Goal: Task Accomplishment & Management: Manage account settings

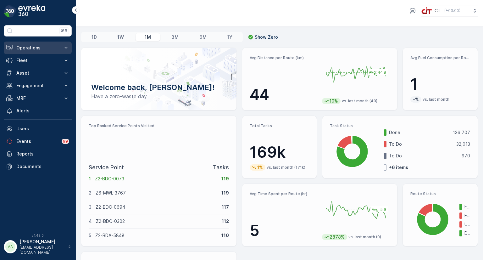
click at [38, 43] on button "Operations" at bounding box center [38, 47] width 68 height 13
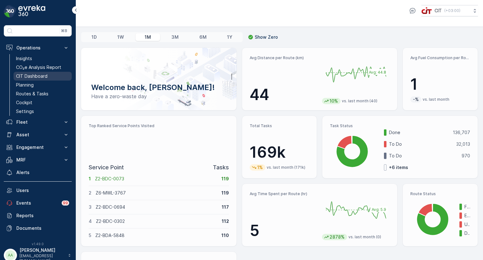
click at [31, 75] on p "CIT Dashboard" at bounding box center [31, 76] width 31 height 6
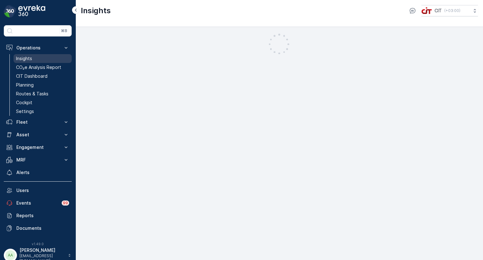
click at [27, 58] on p "Insights" at bounding box center [24, 58] width 16 height 6
click at [29, 58] on p "Insights" at bounding box center [24, 58] width 16 height 6
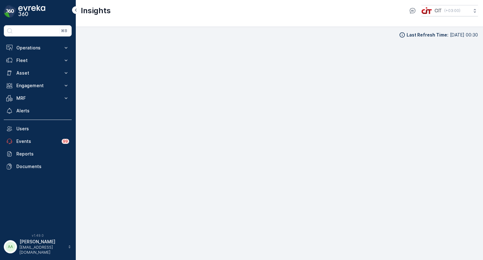
scroll to position [5, 0]
click at [23, 75] on p "Asset" at bounding box center [37, 73] width 43 height 6
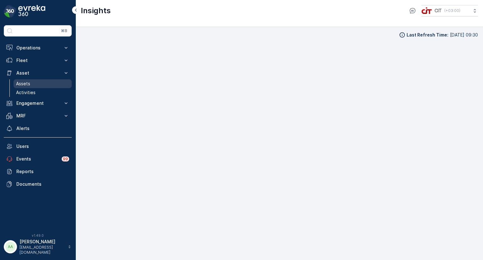
click at [21, 83] on p "Assets" at bounding box center [23, 83] width 14 height 6
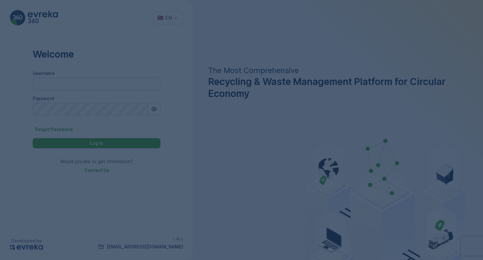
click at [66, 85] on div at bounding box center [241, 130] width 483 height 260
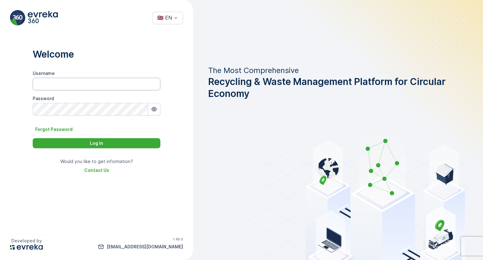
click at [66, 85] on input "Username" at bounding box center [97, 84] width 128 height 13
type input "[PERSON_NAME]"
click at [144, 144] on div "Log In" at bounding box center [96, 143] width 120 height 6
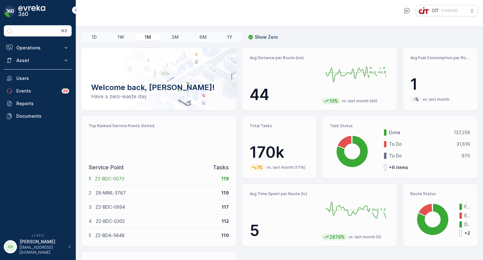
click at [118, 35] on p "1W" at bounding box center [120, 37] width 7 height 6
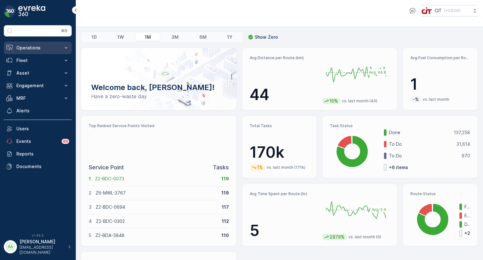
click at [29, 47] on p "Operations" at bounding box center [37, 48] width 43 height 6
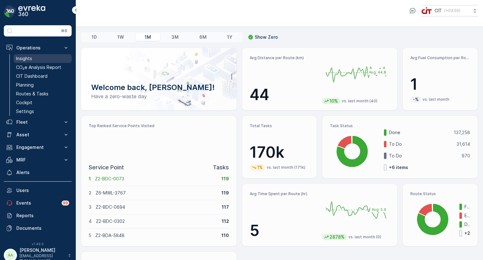
click at [32, 58] on link "Insights" at bounding box center [43, 58] width 58 height 9
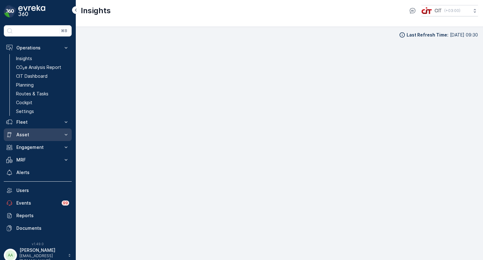
click at [31, 135] on p "Asset" at bounding box center [37, 134] width 43 height 6
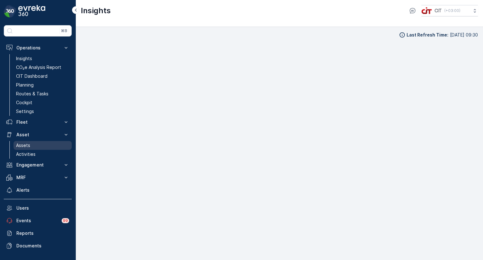
click at [25, 146] on p "Assets" at bounding box center [23, 145] width 14 height 6
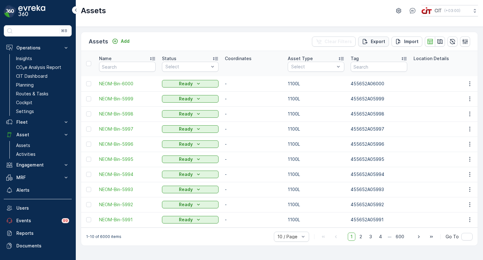
click at [377, 42] on p "Export" at bounding box center [378, 41] width 14 height 6
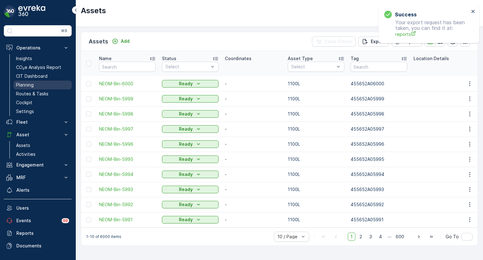
click at [26, 84] on p "Planning" at bounding box center [25, 85] width 18 height 6
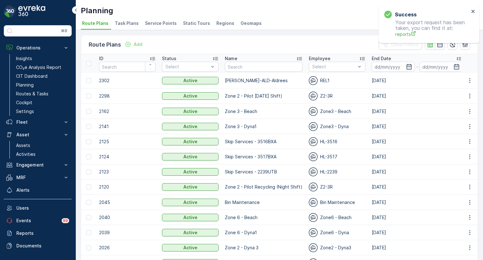
click at [163, 26] on span "Service Points" at bounding box center [161, 23] width 32 height 6
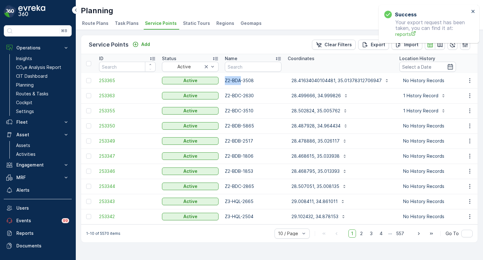
drag, startPoint x: 225, startPoint y: 80, endPoint x: 241, endPoint y: 84, distance: 16.5
click at [241, 84] on td "Z2-BDA-3508" at bounding box center [253, 80] width 63 height 15
click at [439, 44] on icon "button" at bounding box center [440, 44] width 6 height 6
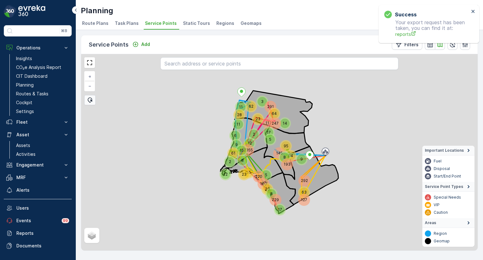
click at [246, 146] on div "2355" at bounding box center [247, 149] width 9 height 9
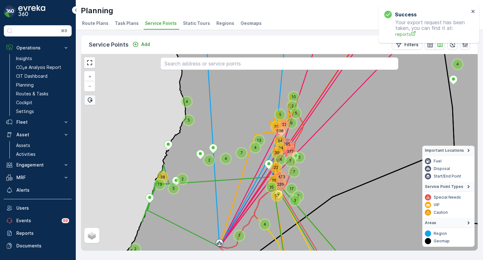
click at [293, 157] on div "7" at bounding box center [289, 160] width 9 height 9
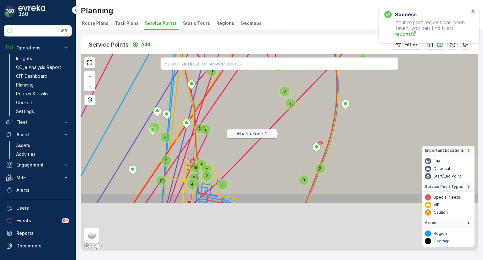
drag, startPoint x: 278, startPoint y: 214, endPoint x: 278, endPoint y: 110, distance: 104.4
click at [278, 113] on icon at bounding box center [281, 84] width 477 height 237
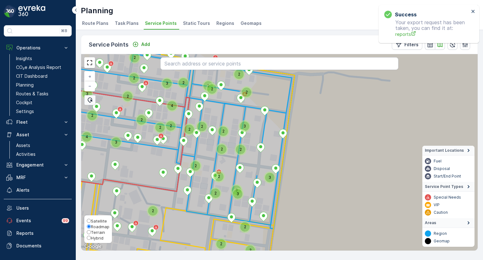
click at [93, 237] on span "Hybrid" at bounding box center [97, 237] width 13 height 5
click at [91, 237] on input "Hybrid" at bounding box center [89, 237] width 4 height 4
radio input "true"
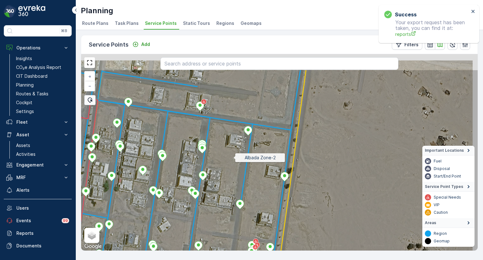
drag, startPoint x: 265, startPoint y: 122, endPoint x: 234, endPoint y: 157, distance: 47.2
click at [234, 157] on icon at bounding box center [247, 187] width 477 height 237
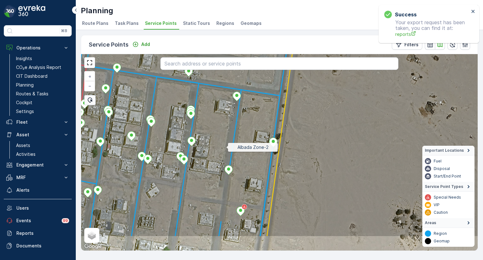
drag, startPoint x: 238, startPoint y: 182, endPoint x: 226, endPoint y: 144, distance: 39.8
click at [226, 144] on icon at bounding box center [267, 117] width 477 height 237
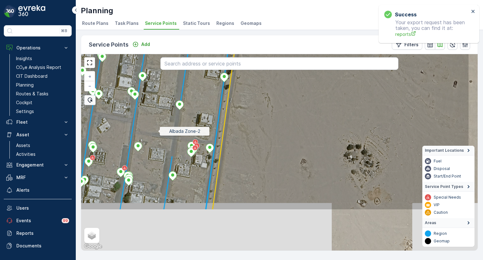
drag, startPoint x: 207, startPoint y: 192, endPoint x: 158, endPoint y: 131, distance: 78.1
click at [158, 131] on icon at bounding box center [230, 91] width 477 height 237
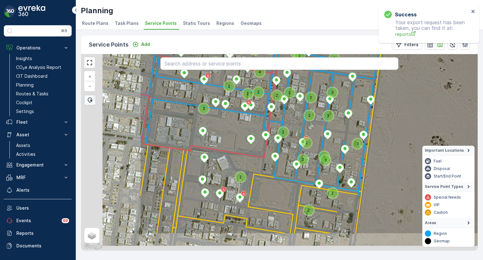
drag, startPoint x: 259, startPoint y: 166, endPoint x: 349, endPoint y: 135, distance: 95.1
click at [349, 135] on icon at bounding box center [378, 115] width 477 height 237
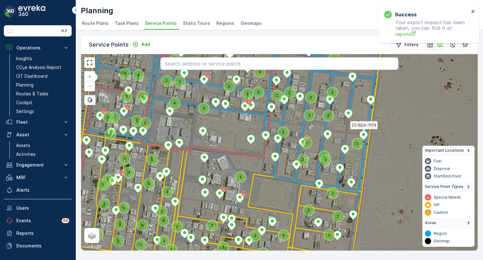
click at [430, 44] on icon "button" at bounding box center [429, 44] width 5 height 5
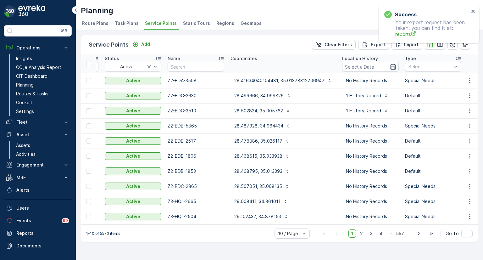
scroll to position [0, 58]
click at [420, 66] on div at bounding box center [429, 66] width 45 height 5
click at [414, 91] on span "Special Needs" at bounding box center [423, 90] width 30 height 5
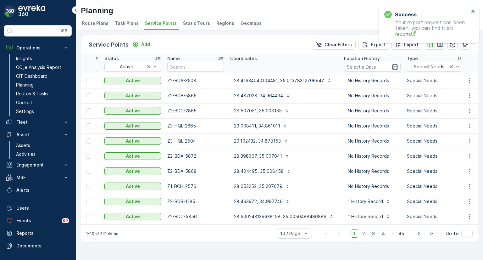
click at [441, 46] on icon "button" at bounding box center [440, 44] width 6 height 6
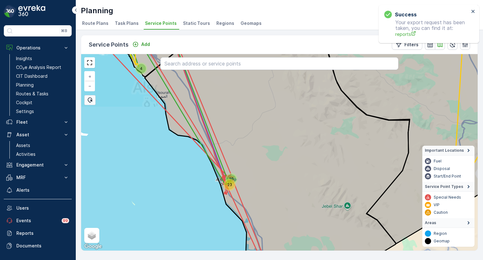
click at [231, 182] on div "23" at bounding box center [229, 184] width 9 height 9
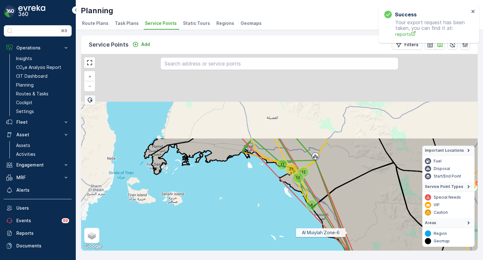
drag, startPoint x: 312, startPoint y: 123, endPoint x: 348, endPoint y: 234, distance: 116.8
click at [348, 233] on icon at bounding box center [378, 245] width 132 height 165
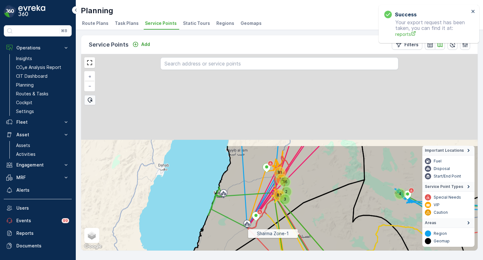
drag, startPoint x: 269, startPoint y: 122, endPoint x: 301, endPoint y: 251, distance: 133.6
click at [301, 251] on div "Service Points Add Filters 4 21 11 12 10 24 83 81 72 16 3 2 8 4 6 Zone 6 (Villa…" at bounding box center [279, 145] width 407 height 230
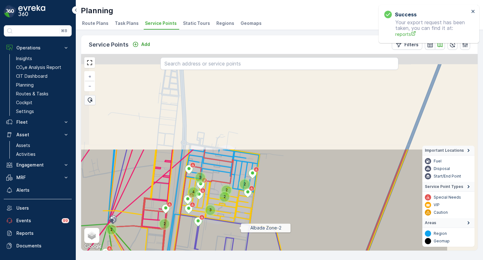
drag, startPoint x: 309, startPoint y: 112, endPoint x: 239, endPoint y: 227, distance: 134.7
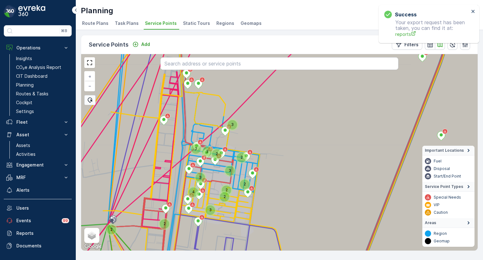
click at [244, 185] on div "2" at bounding box center [244, 183] width 9 height 9
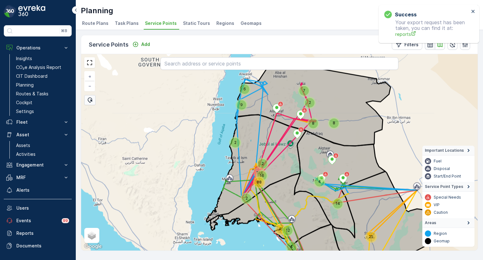
click at [429, 46] on icon "button" at bounding box center [429, 44] width 5 height 5
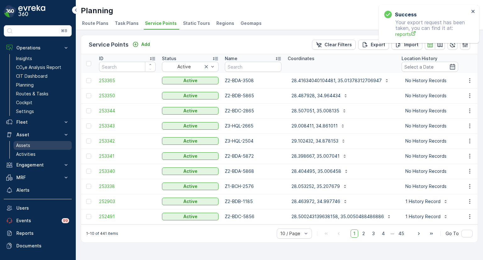
click at [20, 142] on p "Assets" at bounding box center [23, 145] width 14 height 6
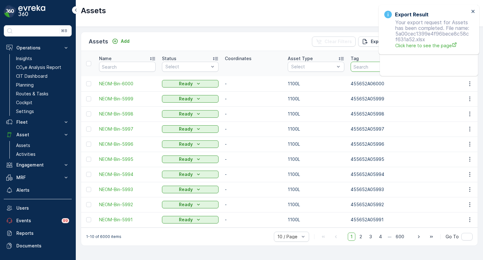
click at [365, 68] on input "text" at bounding box center [378, 67] width 57 height 10
paste input "455652A02865"
type input "455652A02865"
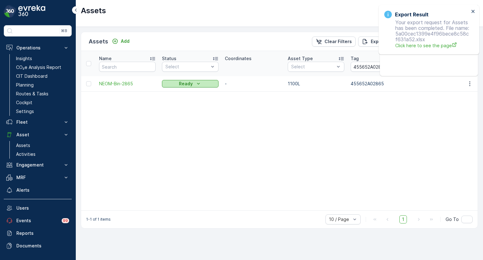
click at [190, 85] on p "Ready" at bounding box center [186, 83] width 14 height 6
click at [173, 93] on span "On Field" at bounding box center [174, 93] width 17 height 6
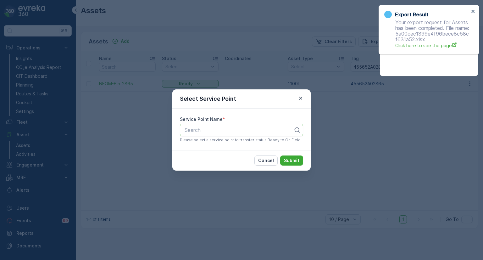
click at [204, 129] on div at bounding box center [239, 130] width 110 height 6
paste input "455652A02865"
drag, startPoint x: 210, startPoint y: 131, endPoint x: 171, endPoint y: 130, distance: 39.0
click at [171, 130] on div "Select Service Point Service Point Name * Use Up and Down to choose options, pr…" at bounding box center [241, 130] width 483 height 260
type input "-2865"
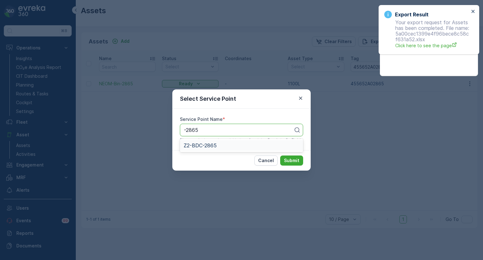
click at [201, 145] on span "Z2-BDC-2865" at bounding box center [200, 145] width 33 height 6
click at [295, 159] on p "Submit" at bounding box center [291, 160] width 15 height 6
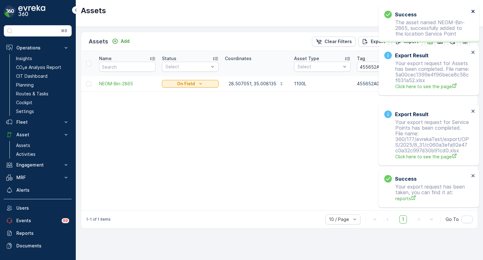
click at [474, 10] on icon "close" at bounding box center [472, 11] width 3 height 3
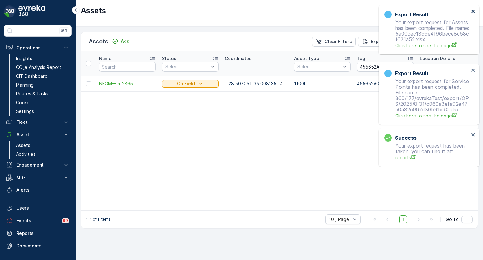
click at [472, 9] on icon "close" at bounding box center [473, 11] width 4 height 5
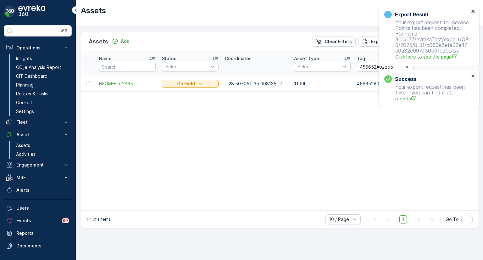
click at [473, 13] on icon "close" at bounding box center [473, 11] width 4 height 5
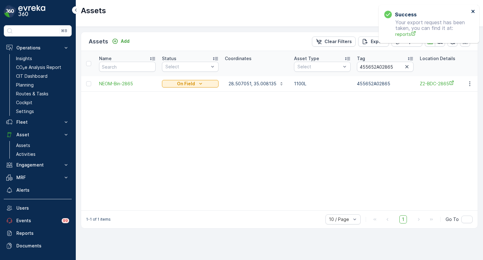
click at [473, 9] on icon "close" at bounding box center [473, 11] width 4 height 5
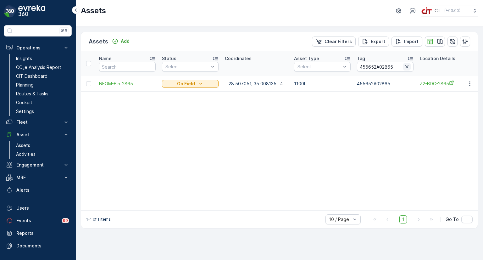
click at [406, 68] on icon "button" at bounding box center [406, 66] width 3 height 3
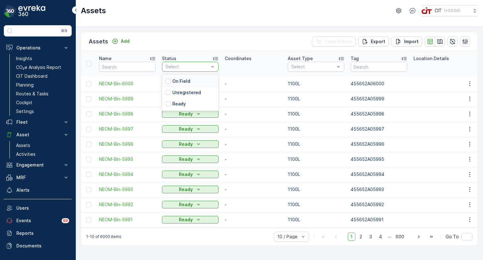
click at [195, 64] on div at bounding box center [187, 66] width 45 height 5
click at [181, 82] on p "On Field" at bounding box center [181, 81] width 18 height 6
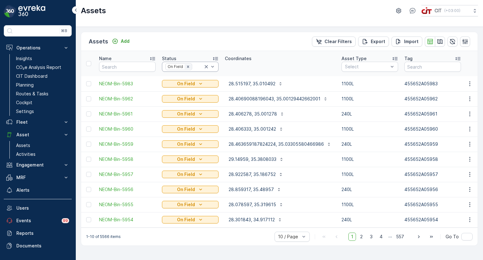
click at [186, 68] on icon "Remove On Field" at bounding box center [188, 66] width 4 height 4
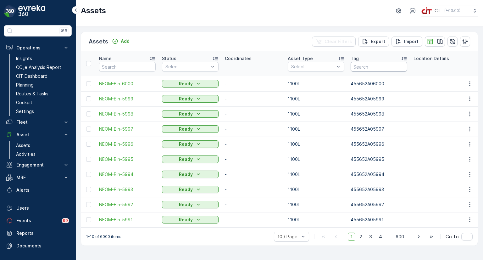
click at [376, 68] on input "text" at bounding box center [378, 67] width 57 height 10
paste input "3927"
type input "3927"
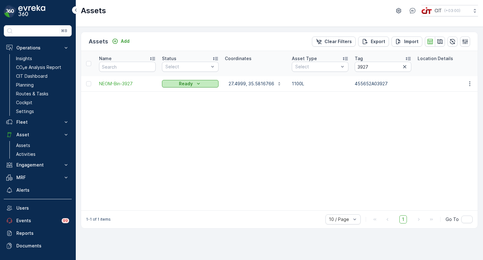
click at [185, 83] on p "Ready" at bounding box center [186, 83] width 14 height 6
click at [179, 92] on span "On Field" at bounding box center [174, 93] width 17 height 6
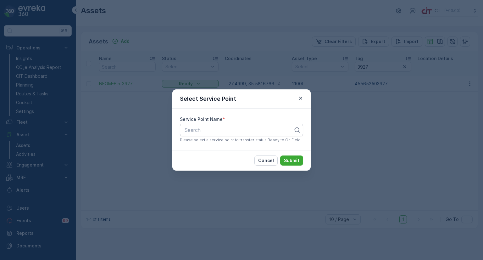
click at [219, 131] on div at bounding box center [239, 130] width 110 height 6
paste input "3927"
type input "-3927"
click at [207, 146] on span "Z2-BDB-3927" at bounding box center [200, 145] width 33 height 6
click at [289, 160] on p "Submit" at bounding box center [291, 160] width 15 height 6
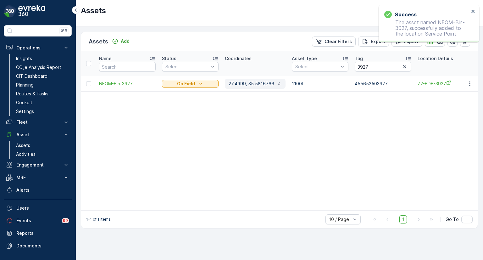
click at [250, 83] on p "27.4999, 35.5816766" at bounding box center [252, 83] width 46 height 6
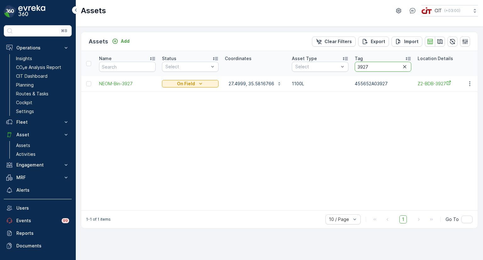
drag, startPoint x: 366, startPoint y: 64, endPoint x: 347, endPoint y: 66, distance: 18.9
paste input "2878"
type input "2878"
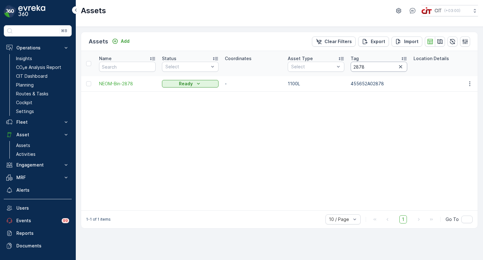
click at [359, 66] on input "2878" at bounding box center [378, 67] width 57 height 10
click at [381, 67] on input "2878" at bounding box center [378, 67] width 57 height 10
drag, startPoint x: 375, startPoint y: 68, endPoint x: 326, endPoint y: 64, distance: 49.1
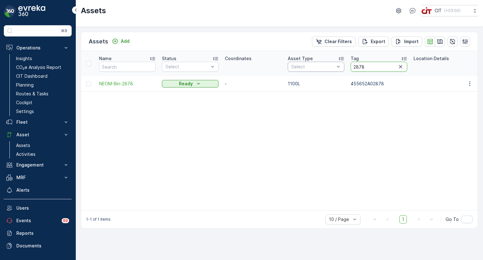
paste input "653"
type input "2653"
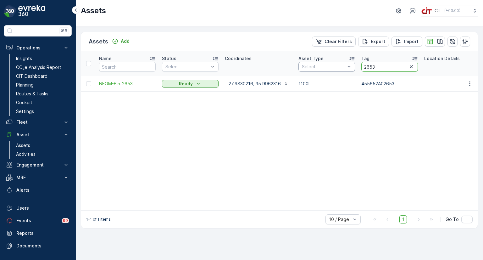
drag, startPoint x: 383, startPoint y: 65, endPoint x: 340, endPoint y: 63, distance: 43.1
paste input "455652A02878"
type input "455652A02878"
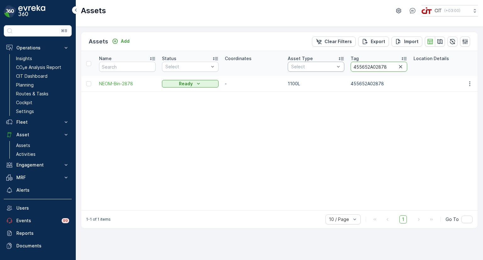
drag, startPoint x: 389, startPoint y: 66, endPoint x: 338, endPoint y: 65, distance: 50.9
paste input "653"
type input "455652A02653"
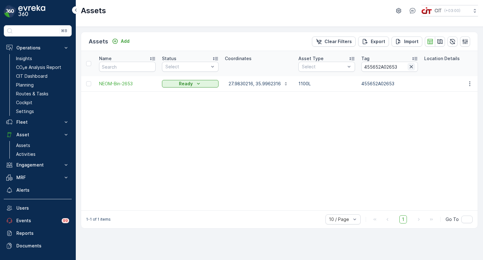
click at [411, 67] on icon "button" at bounding box center [411, 66] width 6 height 6
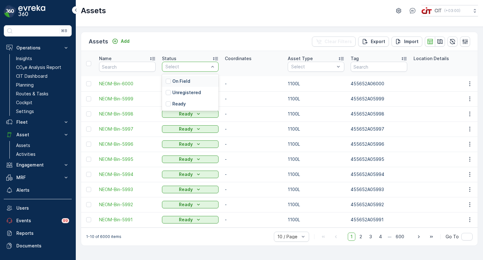
click at [181, 83] on p "On Field" at bounding box center [181, 81] width 18 height 6
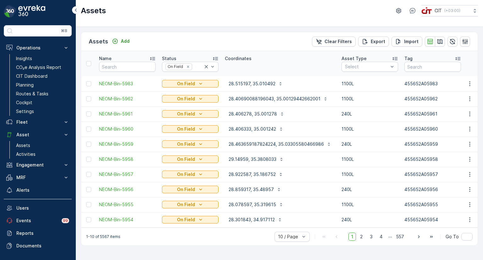
click at [206, 38] on div "Assets Add Clear Filters Export Import" at bounding box center [279, 41] width 396 height 19
click at [187, 67] on icon "Remove On Field" at bounding box center [188, 66] width 2 height 2
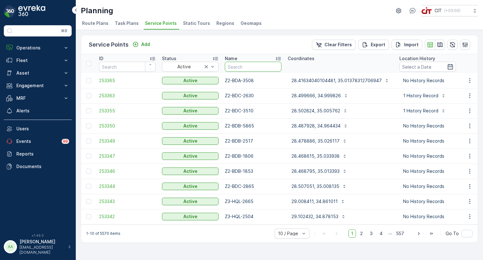
click at [247, 66] on input "text" at bounding box center [253, 67] width 57 height 10
type input "2653"
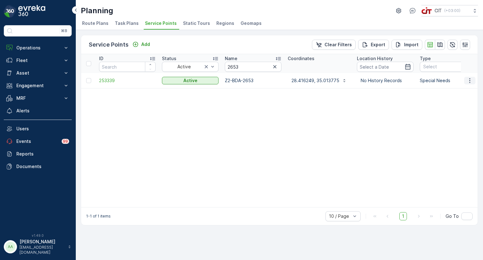
click at [470, 80] on icon "button" at bounding box center [469, 80] width 1 height 5
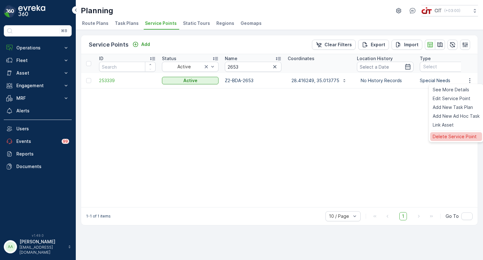
click at [459, 137] on span "Delete Service Point" at bounding box center [455, 136] width 44 height 6
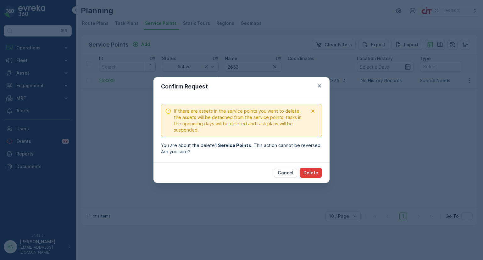
click at [319, 173] on button "Delete" at bounding box center [311, 173] width 22 height 10
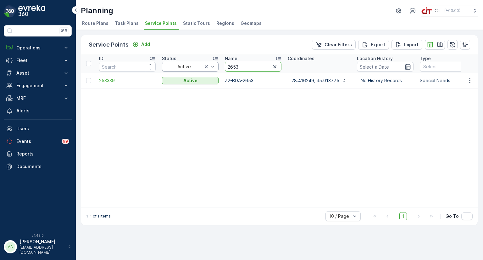
drag, startPoint x: 251, startPoint y: 68, endPoint x: 212, endPoint y: 66, distance: 39.4
type input "2878"
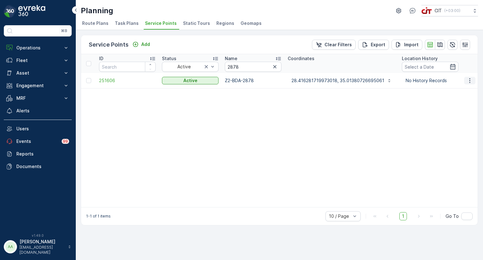
click at [469, 79] on icon "button" at bounding box center [469, 80] width 6 height 6
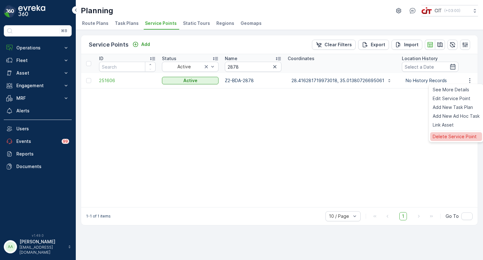
click at [441, 135] on span "Delete Service Point" at bounding box center [455, 136] width 44 height 6
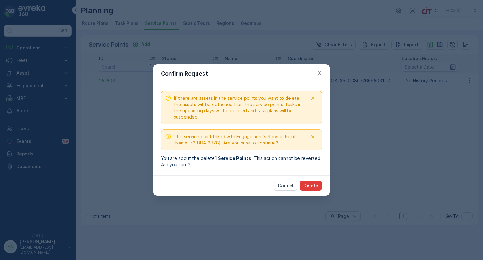
click at [312, 185] on p "Delete" at bounding box center [310, 185] width 15 height 6
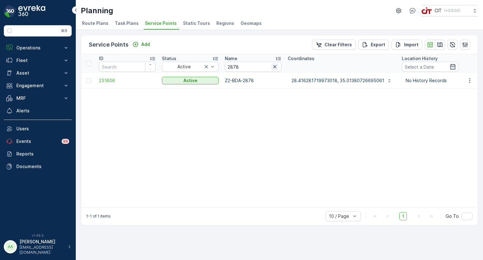
click at [274, 66] on icon "button" at bounding box center [274, 66] width 3 height 3
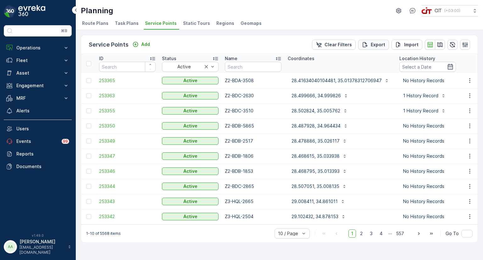
click at [381, 46] on p "Export" at bounding box center [378, 44] width 14 height 6
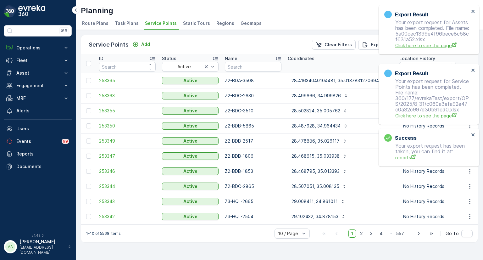
click at [422, 49] on span "Click here to see the page" at bounding box center [432, 45] width 74 height 7
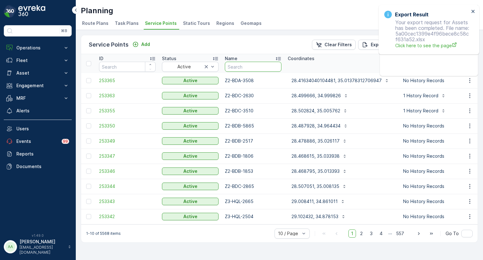
click at [259, 68] on input "text" at bounding box center [253, 67] width 57 height 10
paste input "2865"
type input "2865"
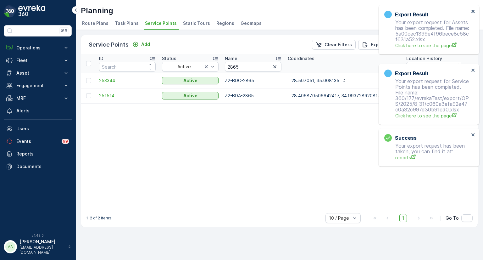
click at [473, 11] on icon "close" at bounding box center [472, 11] width 3 height 3
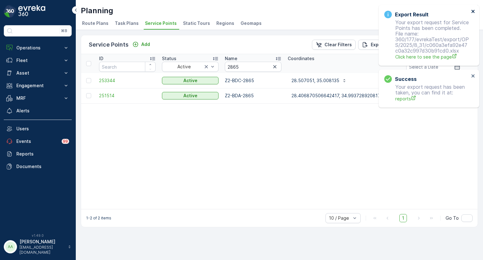
click at [473, 11] on icon "close" at bounding box center [472, 11] width 3 height 3
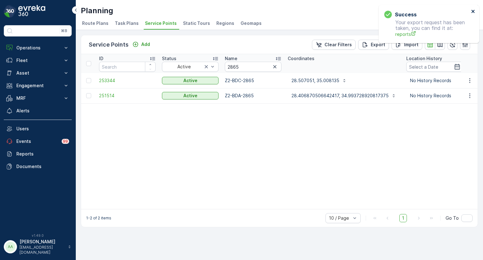
click at [473, 11] on icon "close" at bounding box center [472, 11] width 3 height 3
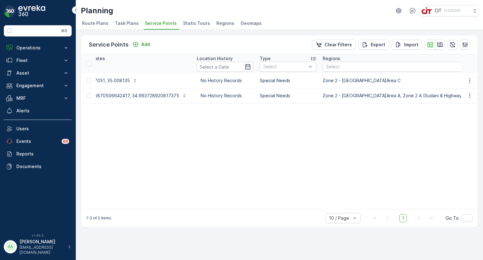
scroll to position [0, 246]
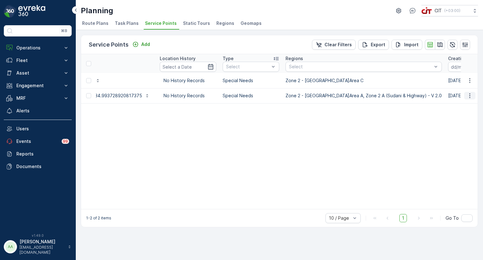
click at [469, 95] on icon "button" at bounding box center [469, 95] width 1 height 5
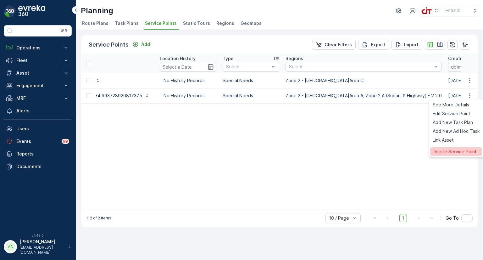
click at [446, 151] on span "Delete Service Point" at bounding box center [455, 151] width 44 height 6
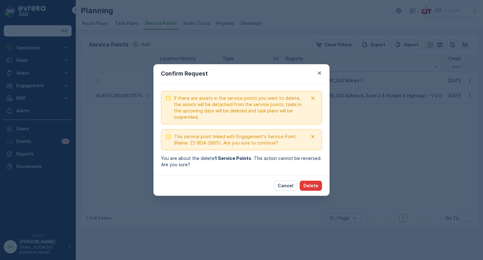
click at [312, 185] on p "Delete" at bounding box center [310, 185] width 15 height 6
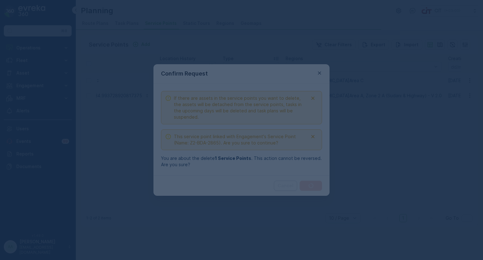
scroll to position [0, 207]
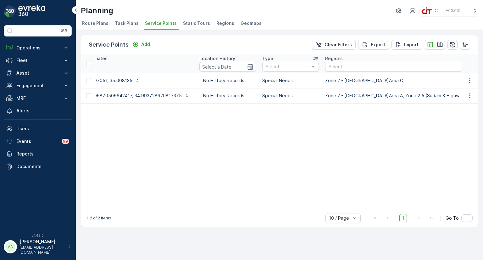
click at [454, 40] on button "button" at bounding box center [452, 45] width 10 height 10
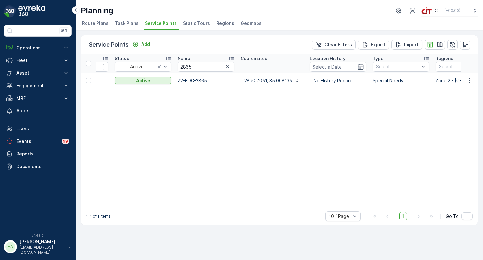
scroll to position [0, 0]
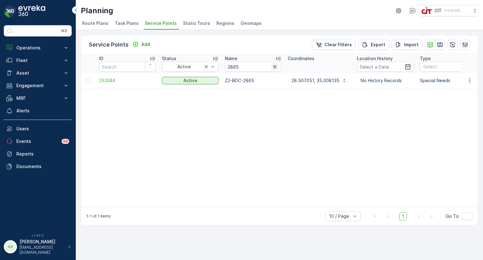
click at [277, 66] on icon "button" at bounding box center [275, 66] width 6 height 6
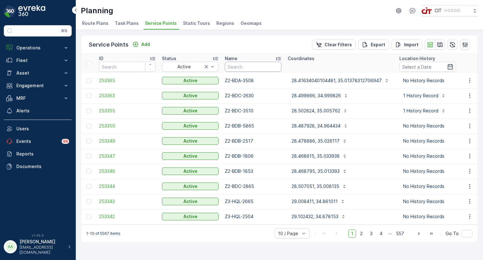
click at [227, 65] on input "text" at bounding box center [253, 67] width 57 height 10
paste input "Z2-BDB-3927"
type input "Z2-BDB-3927"
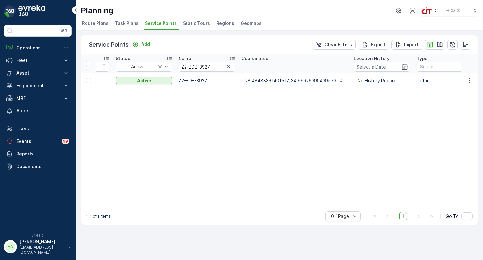
scroll to position [0, 47]
click at [272, 77] on p "28.48488361401517, 34.99926399439573" at bounding box center [290, 80] width 91 height 6
drag, startPoint x: 211, startPoint y: 64, endPoint x: 166, endPoint y: 64, distance: 45.0
paste input "2878"
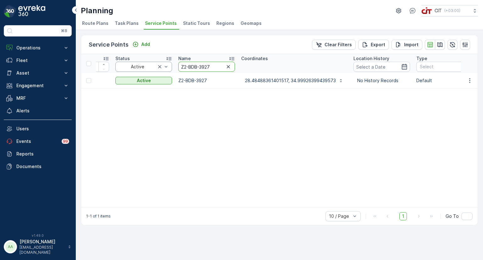
type input "2878"
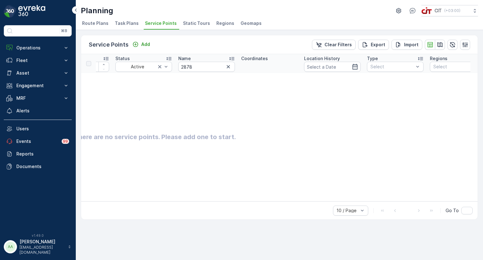
click at [227, 65] on icon "button" at bounding box center [228, 66] width 6 height 6
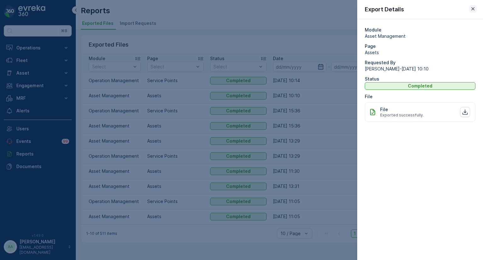
click at [470, 7] on icon "button" at bounding box center [473, 9] width 6 height 6
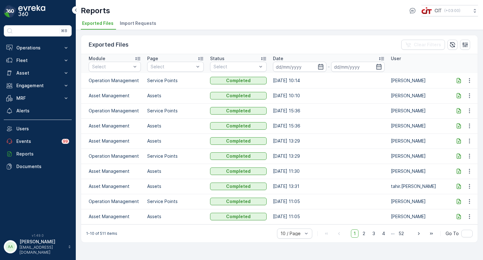
click at [460, 81] on icon at bounding box center [458, 80] width 6 height 6
click at [21, 60] on p "Fleet" at bounding box center [37, 60] width 43 height 6
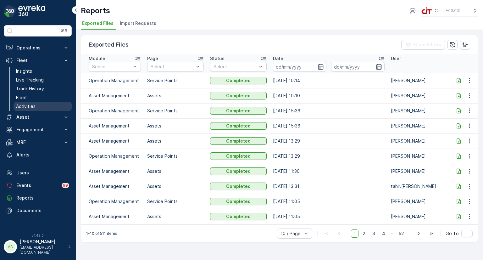
click at [20, 107] on p "Activities" at bounding box center [25, 106] width 19 height 6
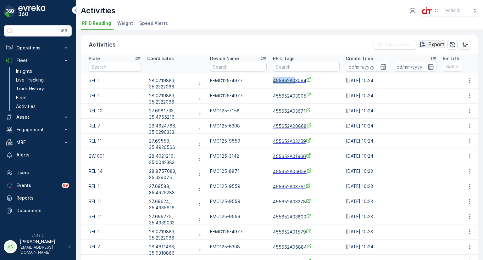
drag, startPoint x: 282, startPoint y: 81, endPoint x: 311, endPoint y: 83, distance: 28.7
click at [311, 83] on td "455652A03094" at bounding box center [306, 80] width 73 height 15
copy span "455652A0"
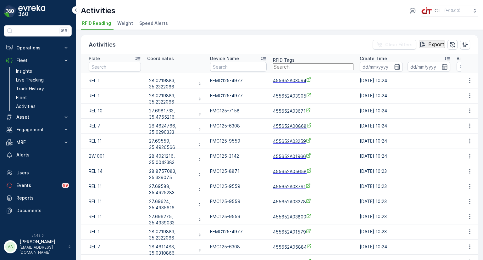
click at [294, 66] on input "text" at bounding box center [313, 66] width 80 height 7
paste input "455652A0"
type input "455652A02865"
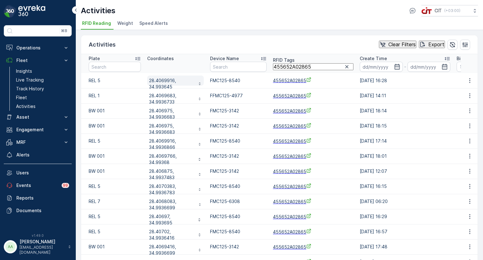
click at [165, 77] on p "28.4069916, 34.993645" at bounding box center [172, 83] width 46 height 13
click at [414, 124] on td "28.08.2025 18:15" at bounding box center [404, 125] width 97 height 15
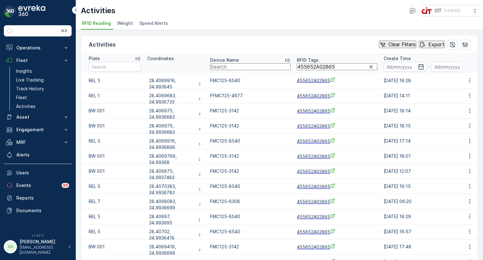
drag, startPoint x: 322, startPoint y: 66, endPoint x: 274, endPoint y: 68, distance: 48.1
click at [274, 68] on tr "Plate Coordinates Device Name RFID Tags 455652A02865 Create Time - Bin Lifting …" at bounding box center [492, 63] width 822 height 19
paste input "3927"
type input "455652A03927"
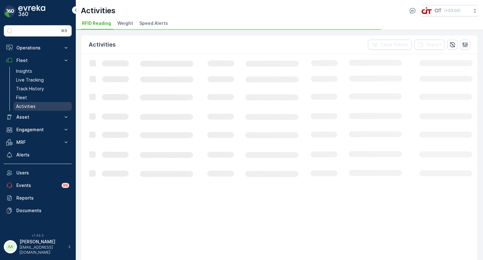
click at [31, 104] on p "Activities" at bounding box center [25, 106] width 19 height 6
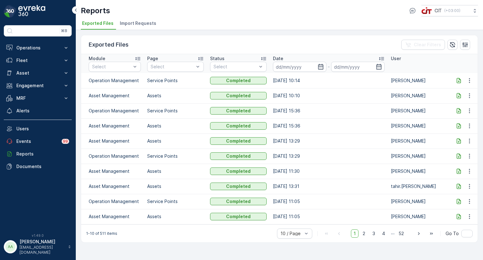
click at [460, 98] on icon at bounding box center [458, 95] width 6 height 6
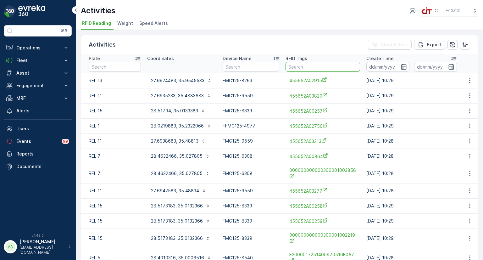
click at [298, 66] on input "text" at bounding box center [322, 67] width 74 height 10
paste input "455652A03927"
type input "455652A03927"
